Goal: Share content

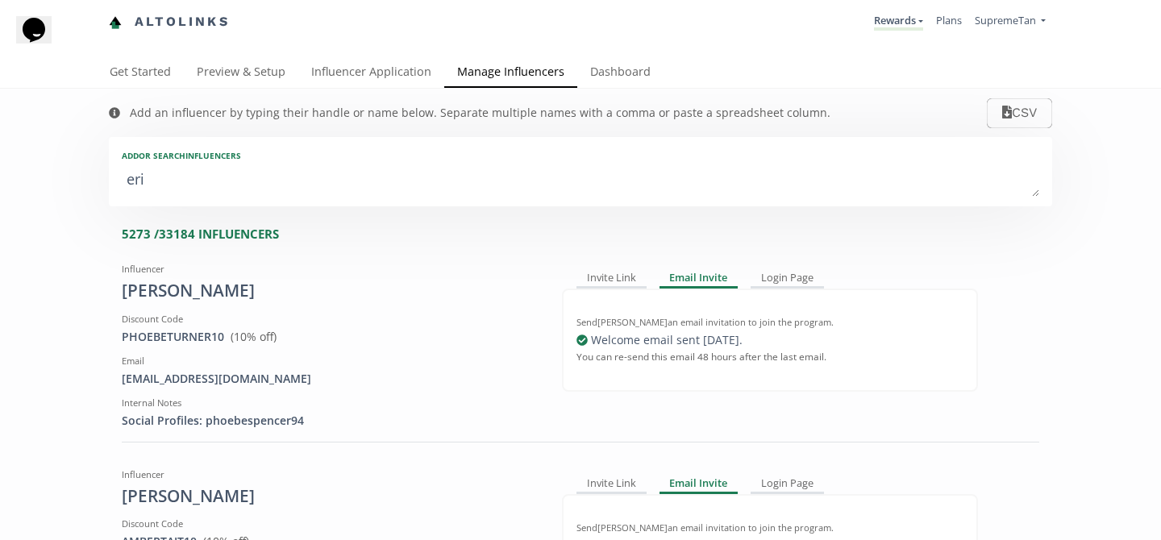
type textarea "erin"
type input "erin"
type input "ERIN"
type textarea "erin d"
type input "erin d"
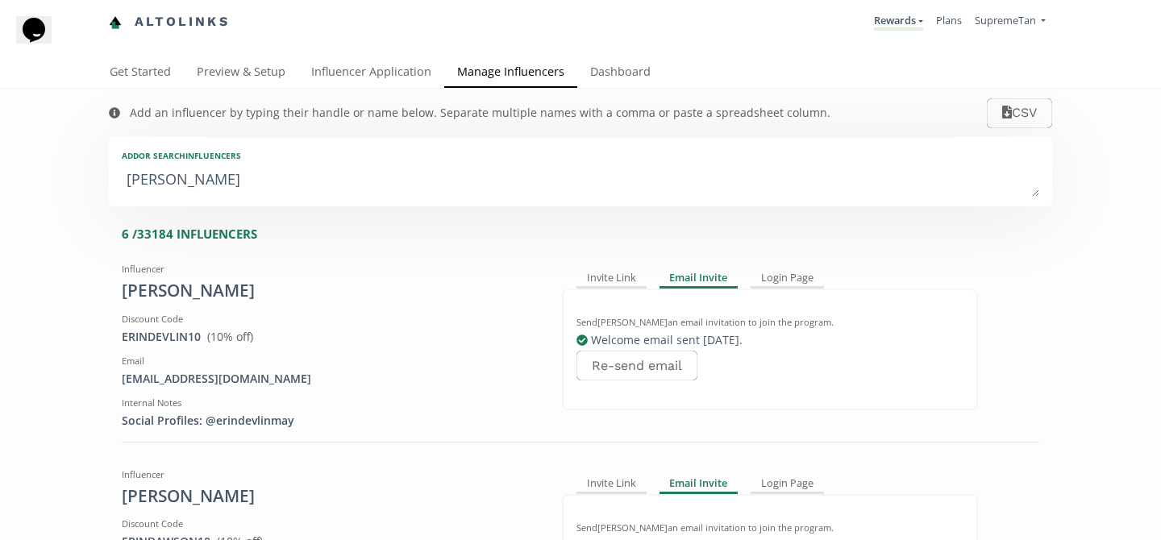
type textarea "erin dp"
type input "erin dp"
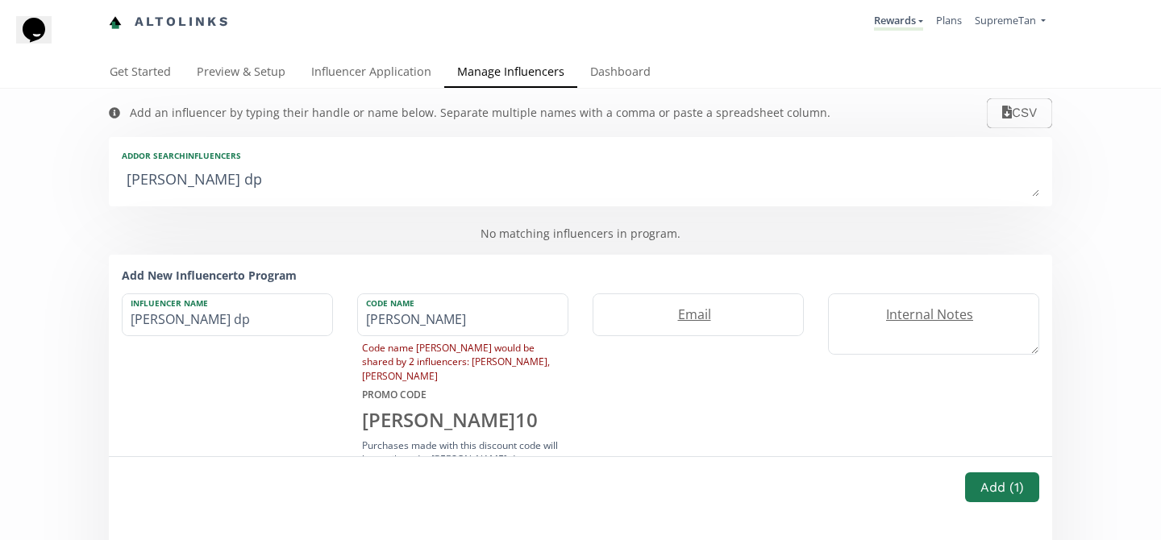
type textarea "erin d"
type input "erin d"
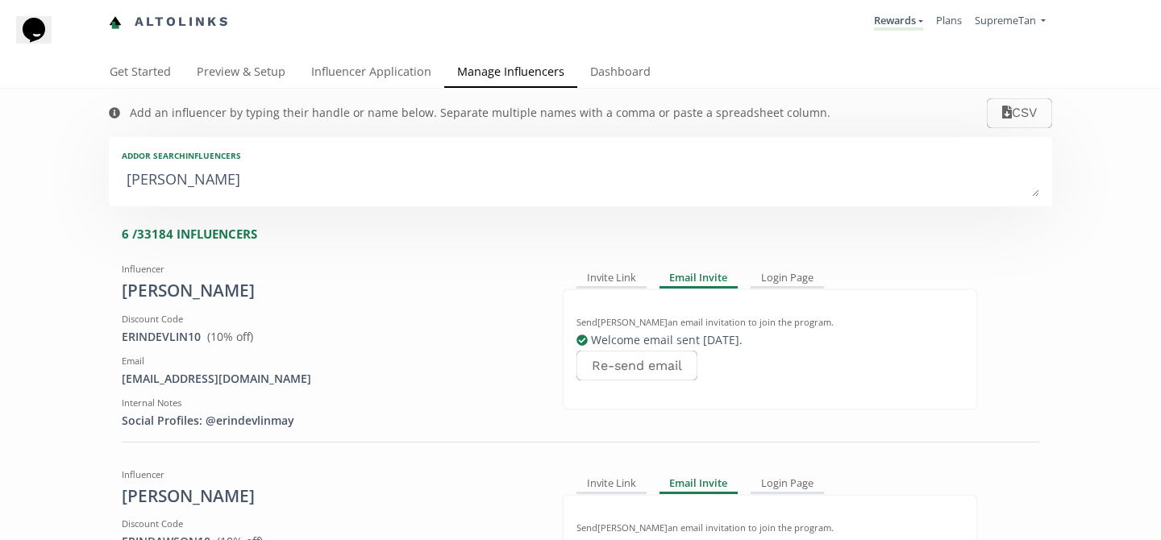
type textarea "erin do"
type input "erin do"
type textarea "erin dou"
type input "erin dou"
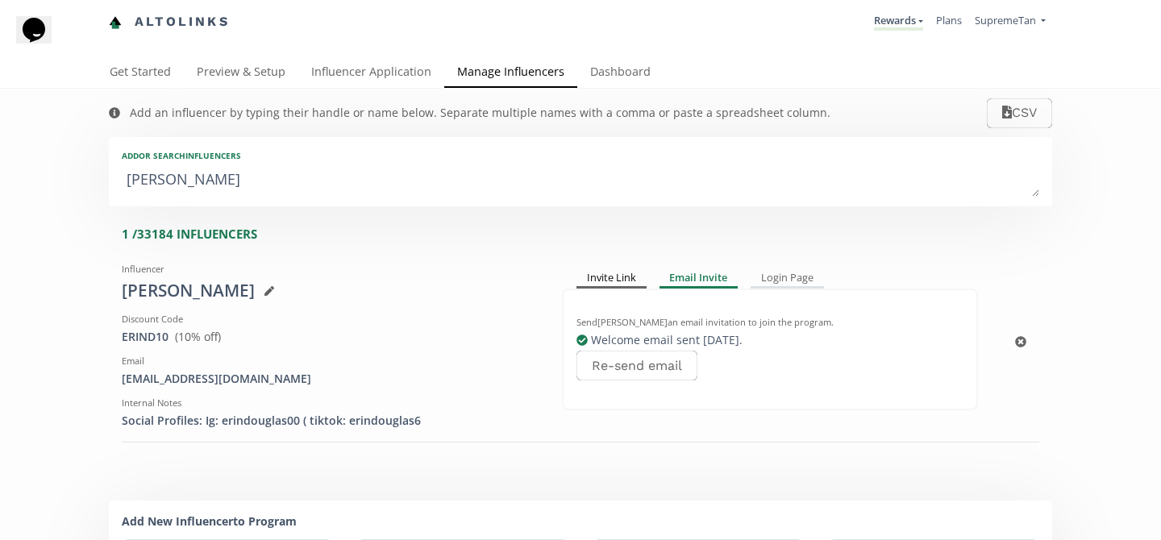
type textarea "erin dou"
click at [620, 272] on div "Invite Link" at bounding box center [611, 278] width 70 height 19
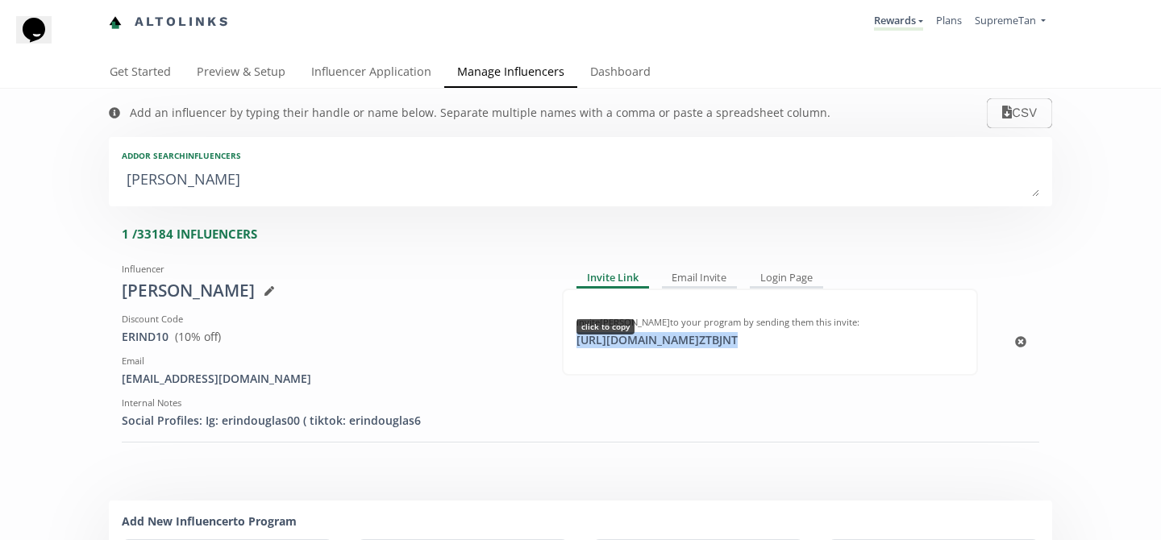
click at [633, 344] on div "https://app.altolinks.com/invite/ ZTBJNT click to copy" at bounding box center [657, 340] width 181 height 16
copy div "https://app.altolinks.com/invite/ ZTBJNT"
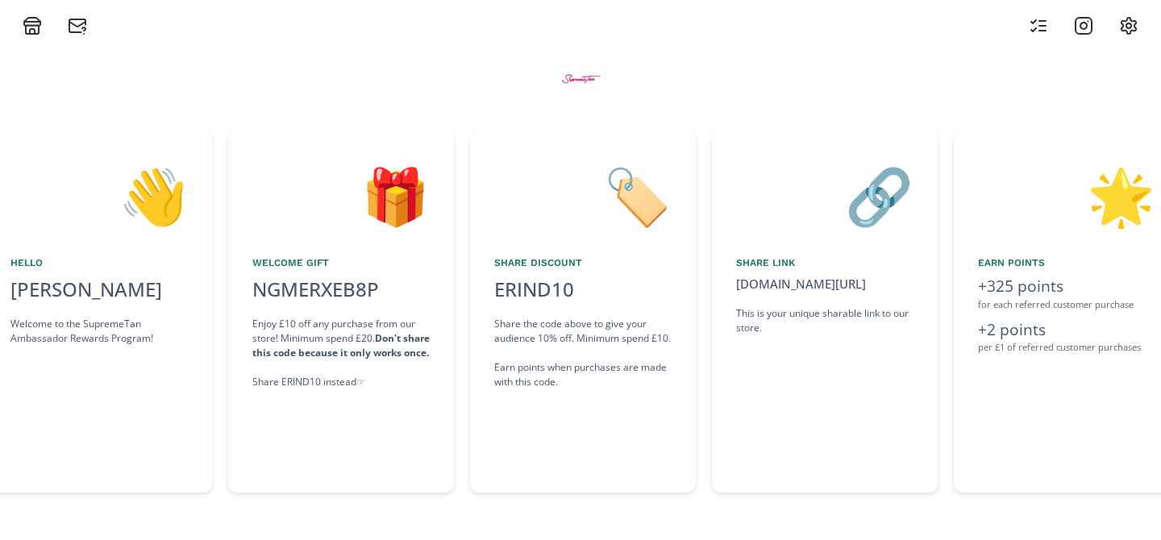
scroll to position [0, 484]
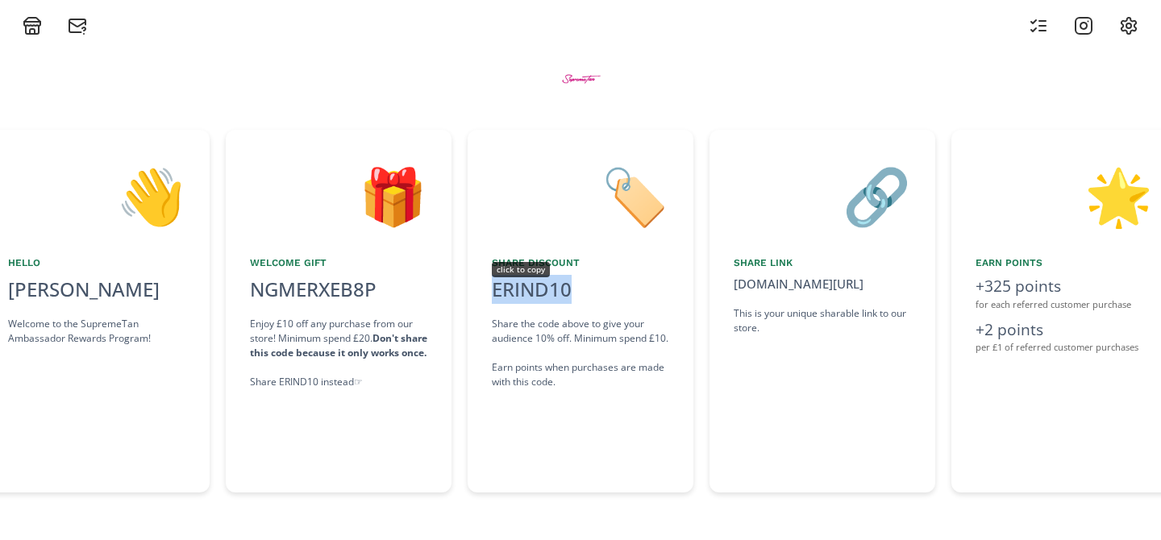
click at [557, 287] on div "ERIND10" at bounding box center [532, 289] width 80 height 29
